Goal: Check status: Check status

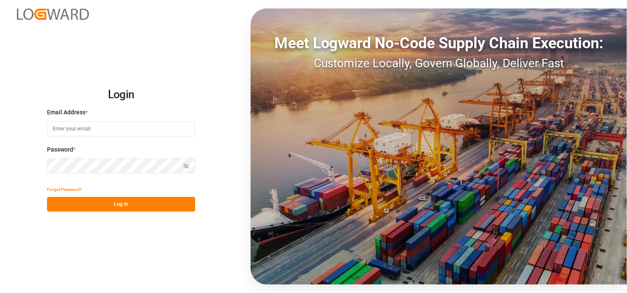
type input "[EMAIL_ADDRESS][DOMAIN_NAME]"
click at [116, 201] on button "Log In" at bounding box center [121, 204] width 148 height 15
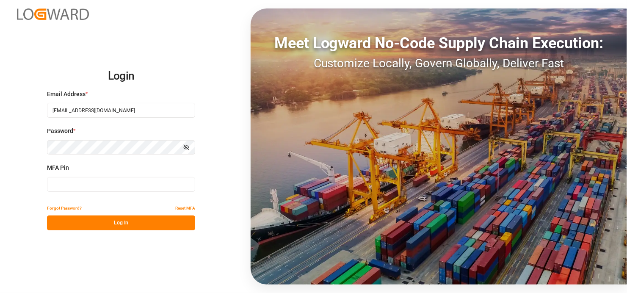
click at [66, 182] on input at bounding box center [121, 184] width 148 height 15
type input "122805"
click at [69, 218] on button "Log In" at bounding box center [121, 222] width 148 height 15
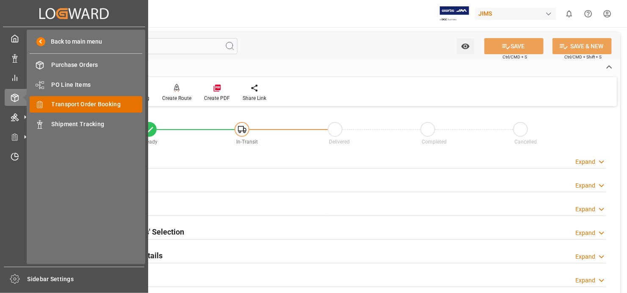
click at [102, 104] on span "Transport Order Booking" at bounding box center [97, 104] width 91 height 9
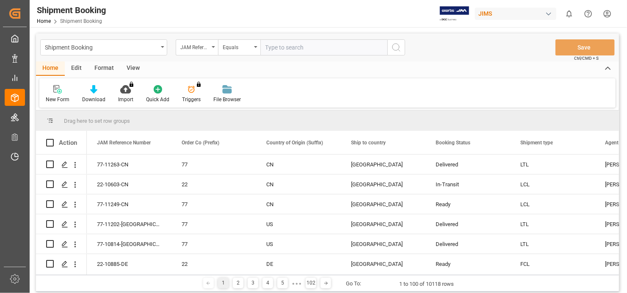
click at [279, 46] on input "text" at bounding box center [323, 47] width 127 height 16
type input "77-10949-us"
click at [397, 47] on icon "search button" at bounding box center [396, 47] width 10 height 10
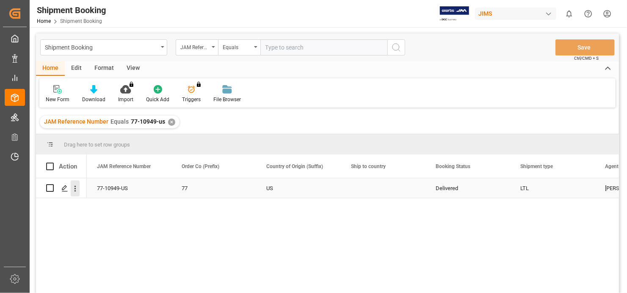
click at [75, 189] on icon "open menu" at bounding box center [75, 188] width 9 height 9
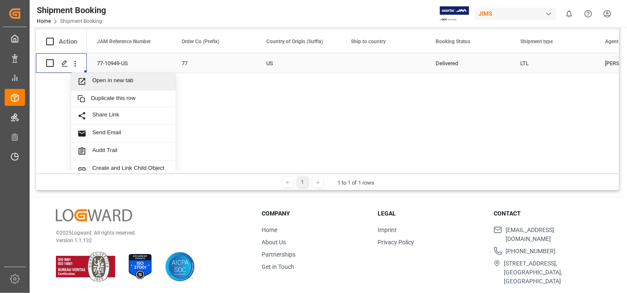
click at [118, 75] on div "Open in new tab" at bounding box center [123, 82] width 105 height 18
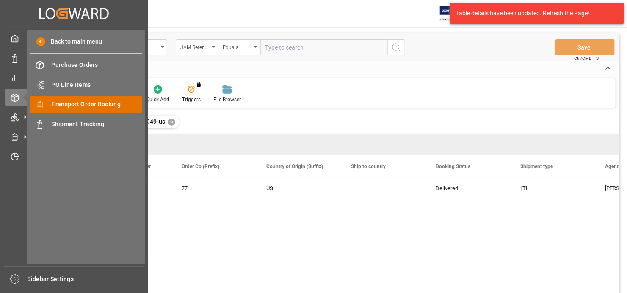
click at [96, 102] on span "Transport Order Booking" at bounding box center [97, 104] width 91 height 9
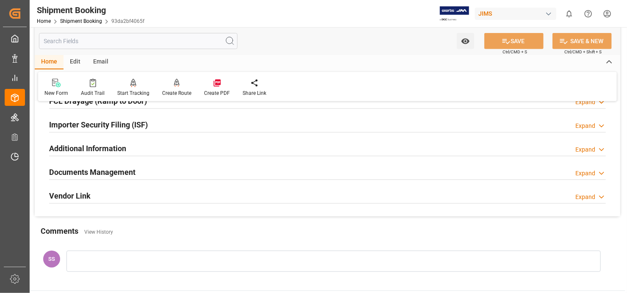
scroll to position [254, 0]
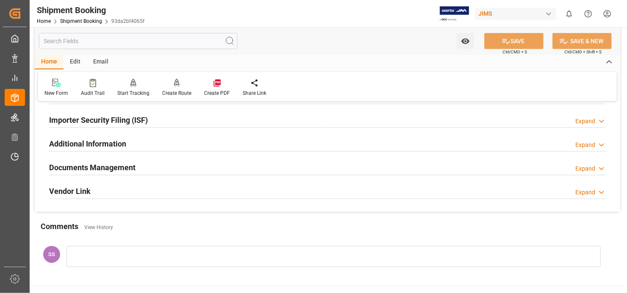
click at [118, 163] on h2 "Documents Management" at bounding box center [92, 167] width 86 height 11
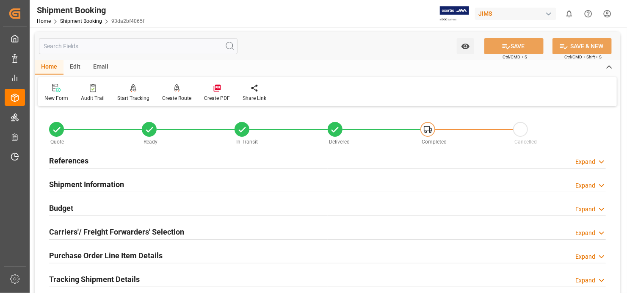
scroll to position [0, 0]
